Goal: Check status: Check status

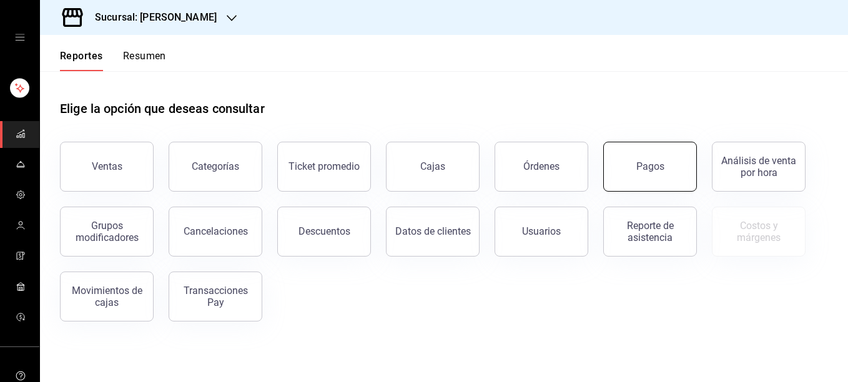
click at [639, 166] on div "Pagos" at bounding box center [650, 166] width 28 height 12
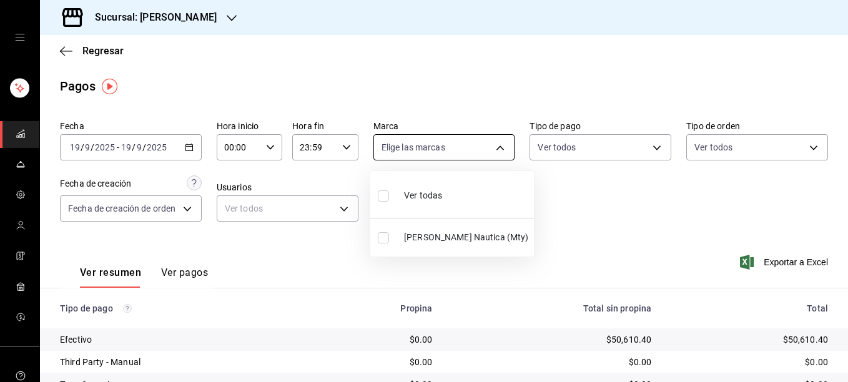
click at [502, 147] on body "Sucursal: [PERSON_NAME] Nautica Regresar Pagos Fecha [DATE] [DATE] - [DATE] [DA…" at bounding box center [424, 191] width 848 height 382
click at [387, 235] on input "checkbox" at bounding box center [383, 237] width 11 height 11
checkbox input "true"
type input "e6600c40-0213-48d4-9f06-7294223b882d"
checkbox input "true"
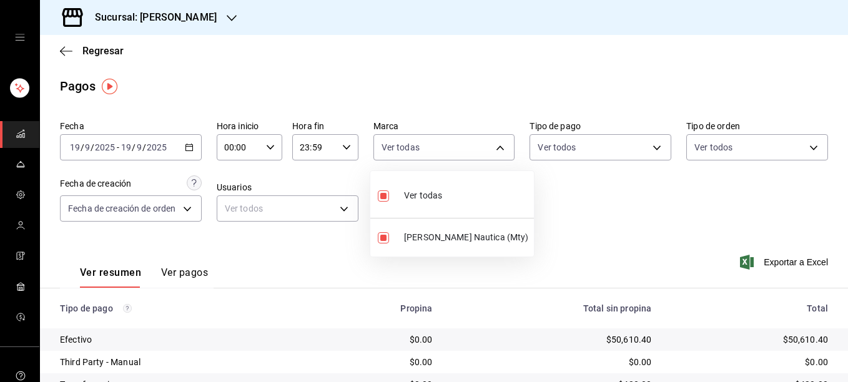
click at [568, 156] on div at bounding box center [424, 191] width 848 height 382
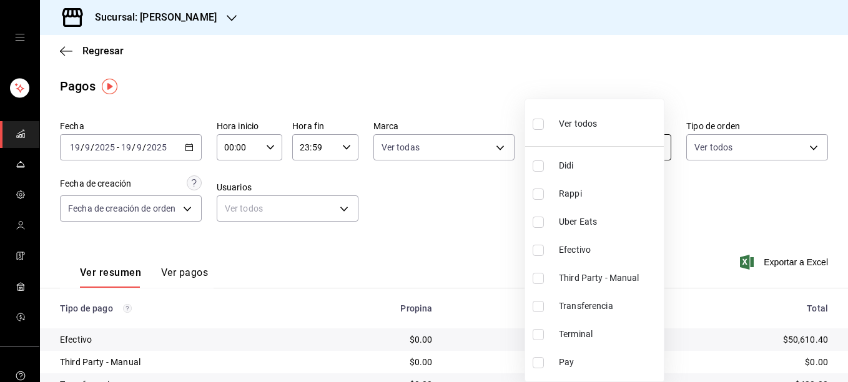
click at [563, 149] on body "Sucursal: [PERSON_NAME] Nautica Regresar Pagos Fecha [DATE] [DATE] - [DATE] [DA…" at bounding box center [424, 191] width 848 height 382
click at [538, 334] on input "checkbox" at bounding box center [538, 334] width 11 height 11
checkbox input "true"
type input "ce48f031-3122-4296-b74d-da47a0a111b2"
drag, startPoint x: 761, startPoint y: 219, endPoint x: 844, endPoint y: 172, distance: 94.8
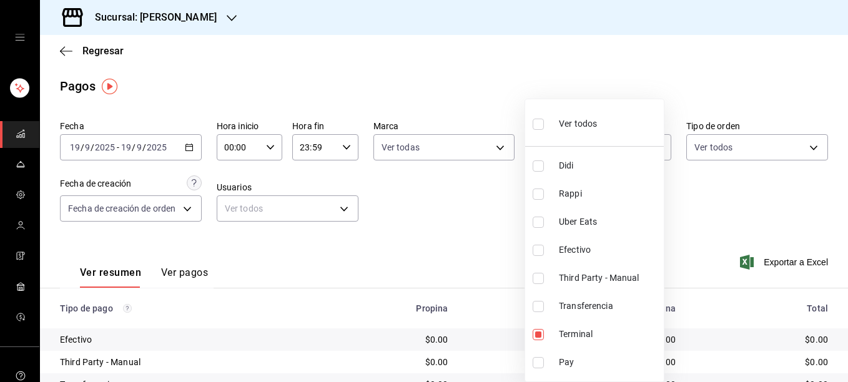
click at [844, 172] on div at bounding box center [424, 191] width 848 height 382
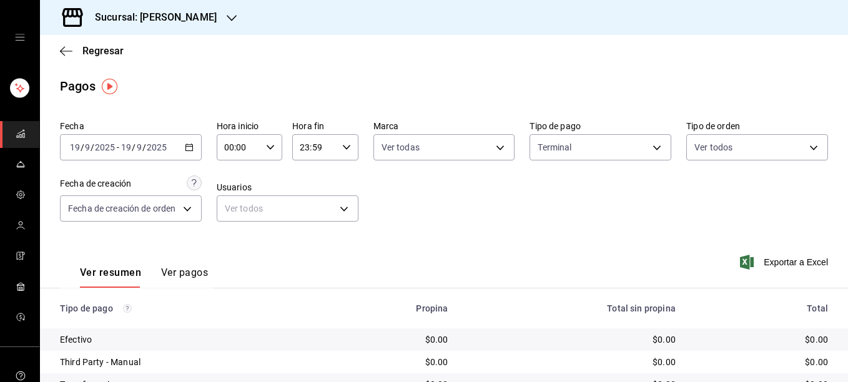
drag, startPoint x: 844, startPoint y: 172, endPoint x: 845, endPoint y: 183, distance: 10.7
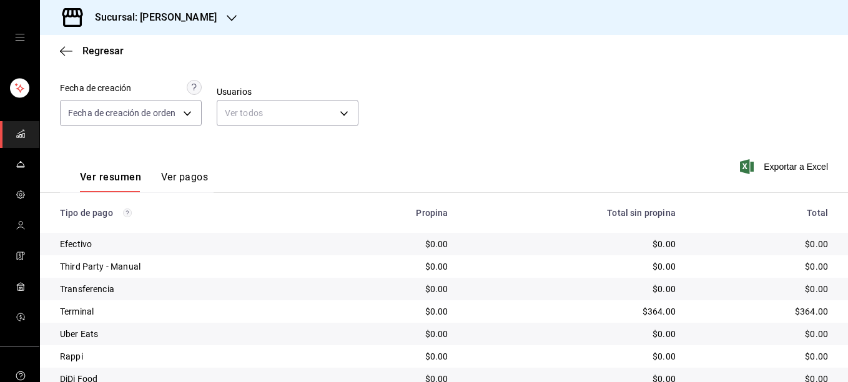
scroll to position [102, 0]
